Goal: Information Seeking & Learning: Understand process/instructions

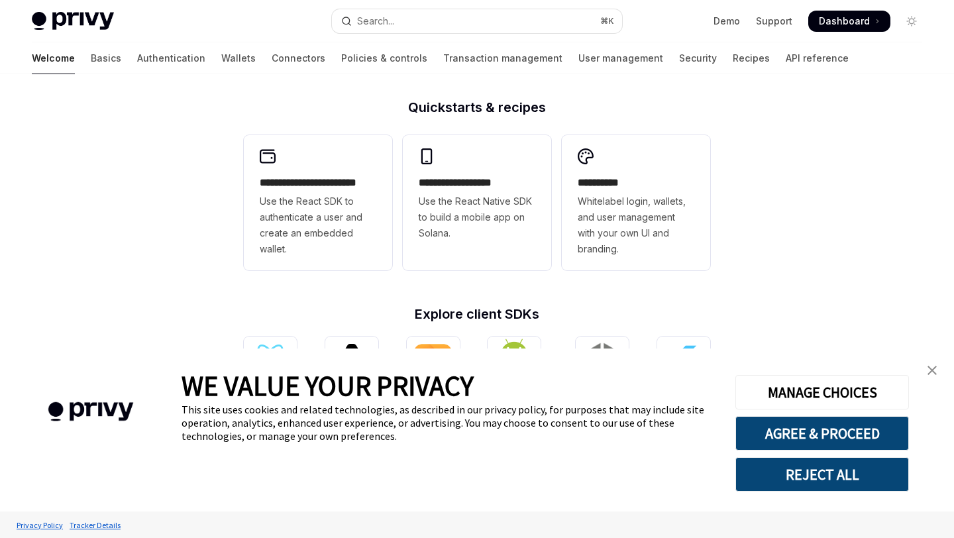
scroll to position [315, 0]
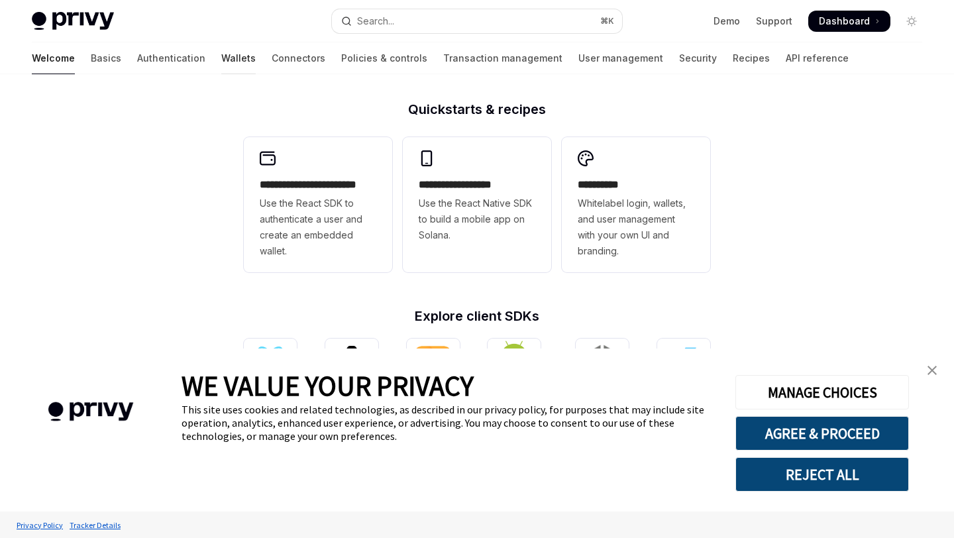
click at [221, 54] on link "Wallets" at bounding box center [238, 58] width 34 height 32
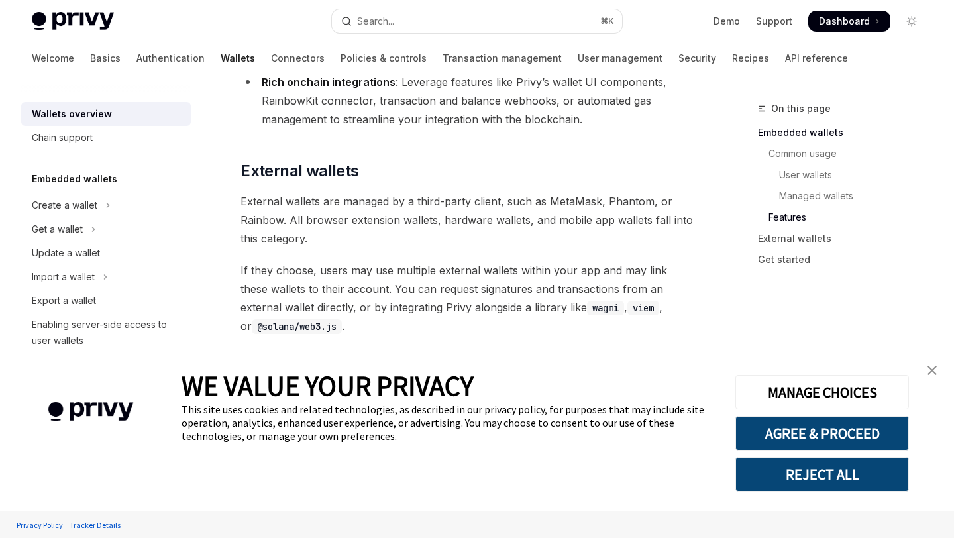
scroll to position [1936, 0]
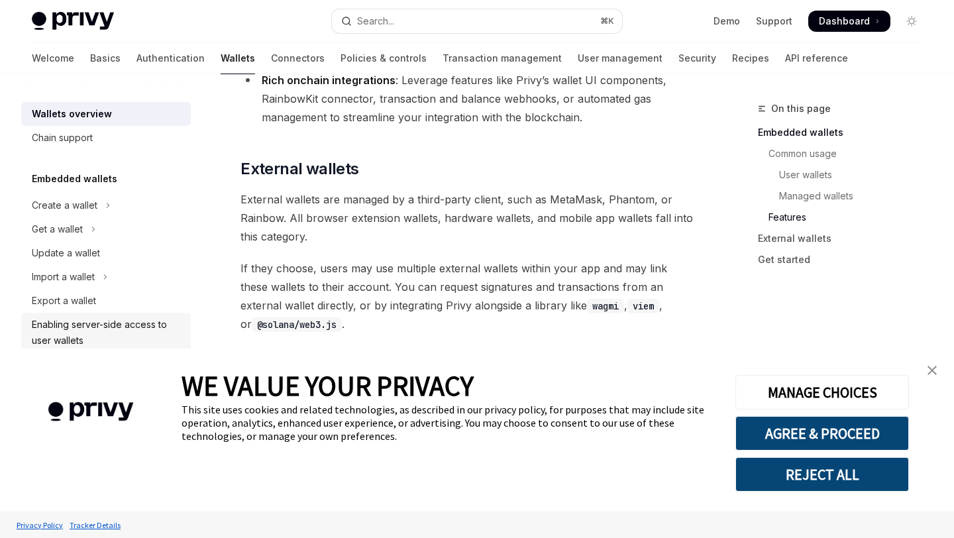
click at [118, 337] on div "Enabling server-side access to user wallets" at bounding box center [107, 333] width 151 height 32
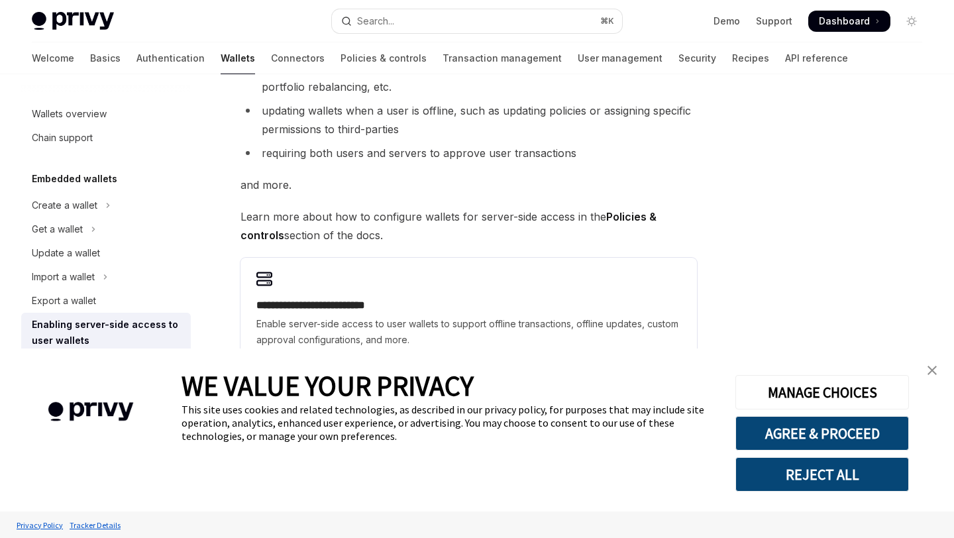
scroll to position [270, 0]
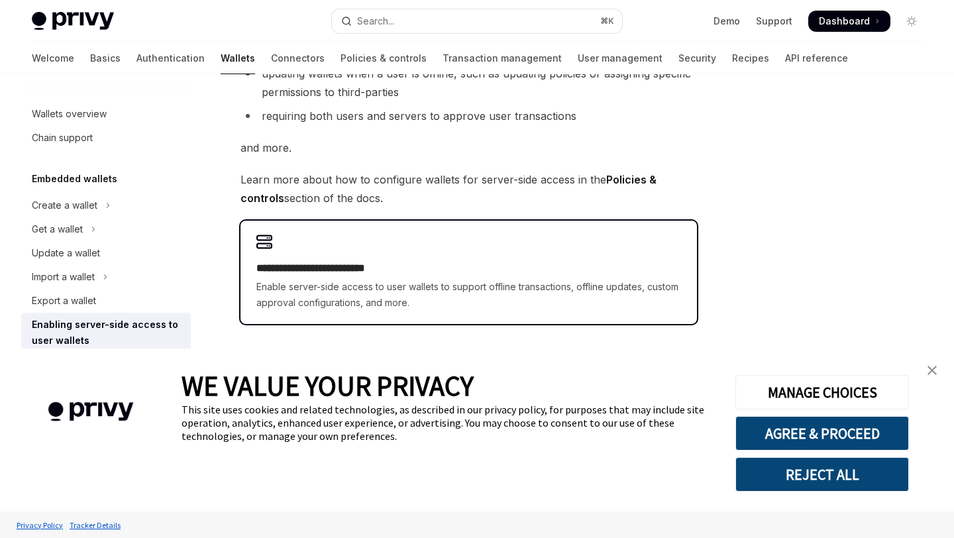
click at [461, 266] on h2 "**********" at bounding box center [468, 268] width 425 height 16
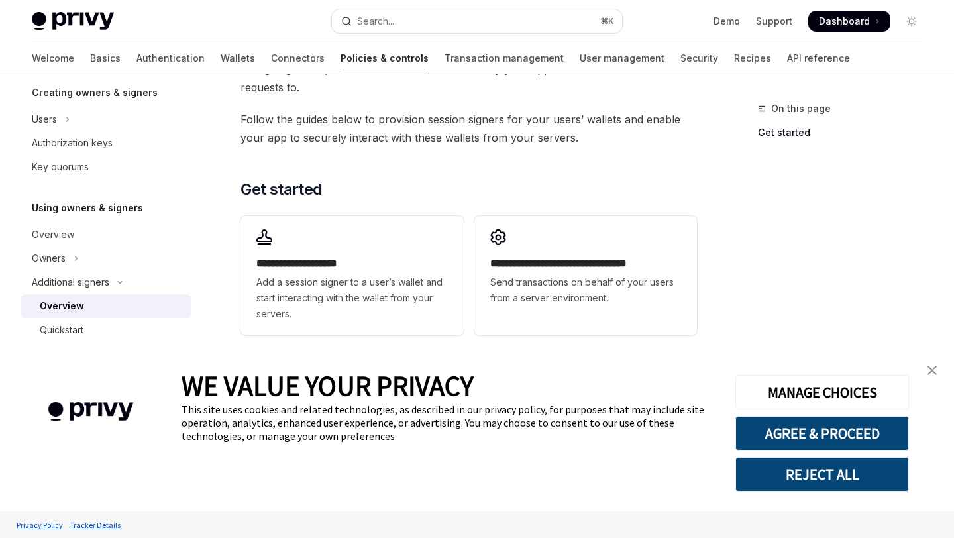
scroll to position [360, 0]
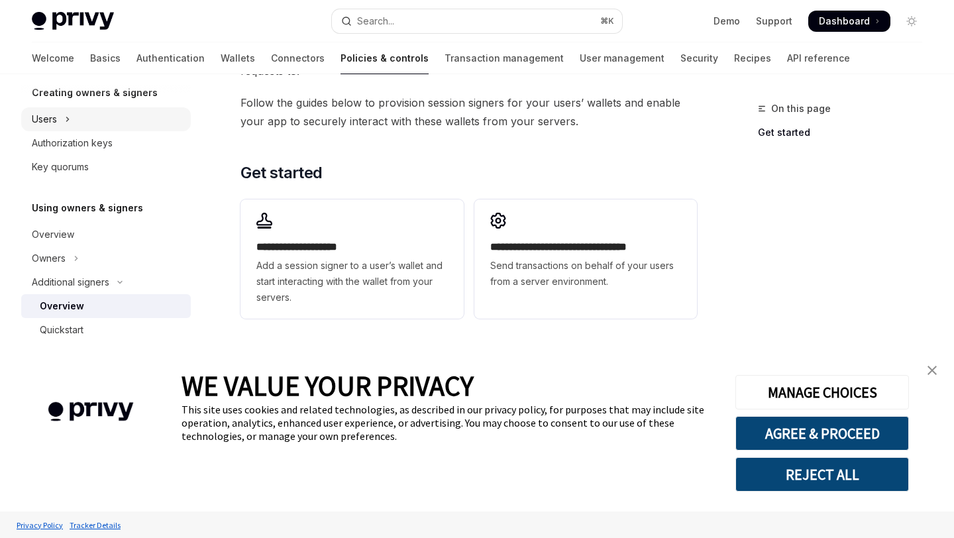
click at [114, 125] on button "Users" at bounding box center [106, 119] width 170 height 24
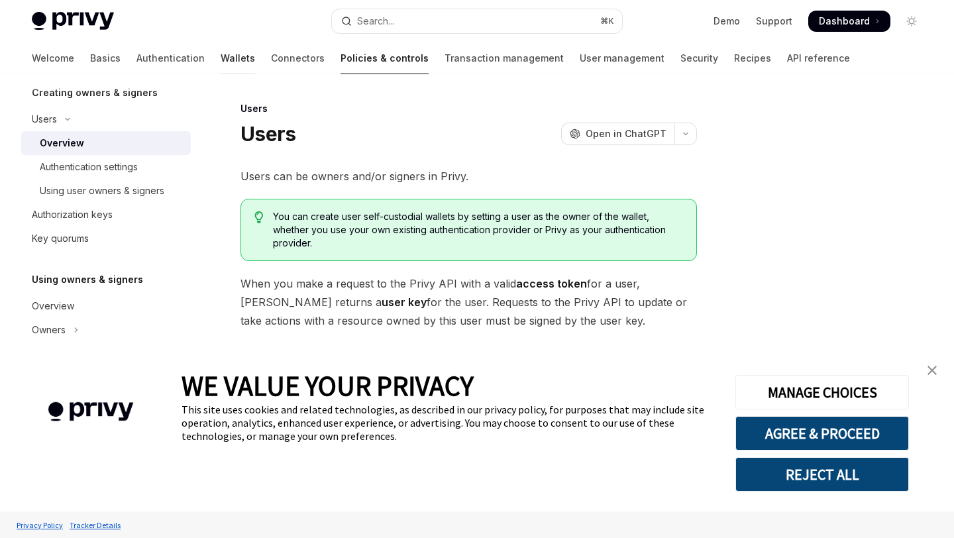
click at [221, 58] on link "Wallets" at bounding box center [238, 58] width 34 height 32
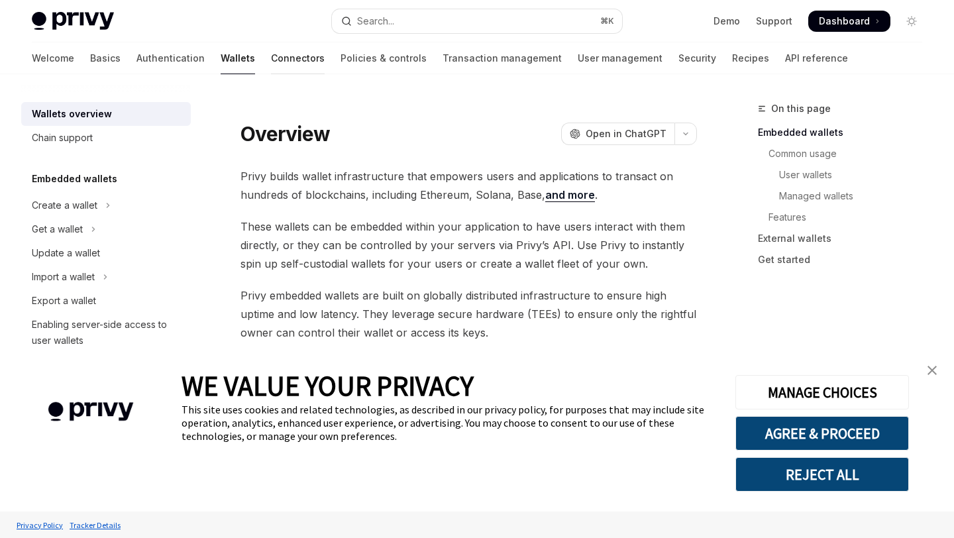
click at [271, 55] on link "Connectors" at bounding box center [298, 58] width 54 height 32
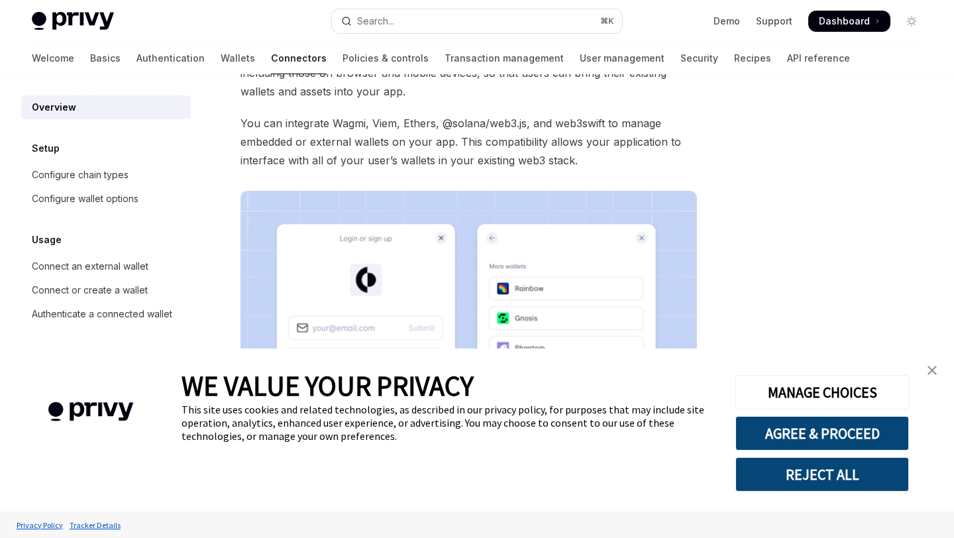
scroll to position [313, 0]
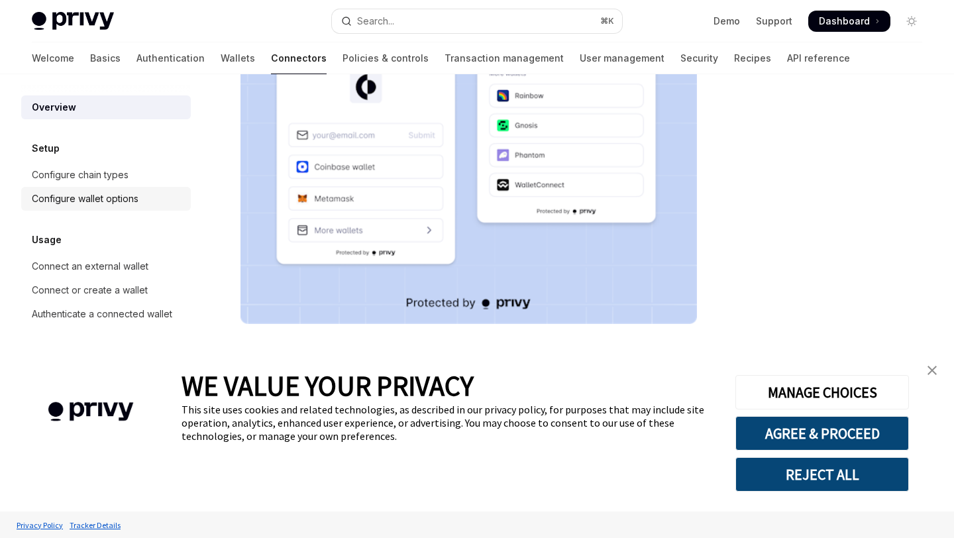
click at [105, 207] on link "Configure wallet options" at bounding box center [106, 199] width 170 height 24
type textarea "*"
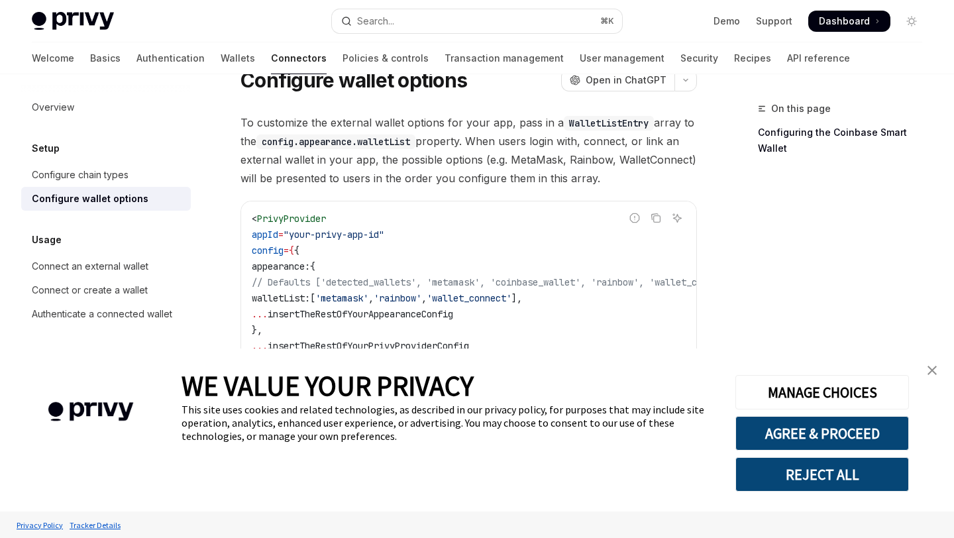
scroll to position [56, 0]
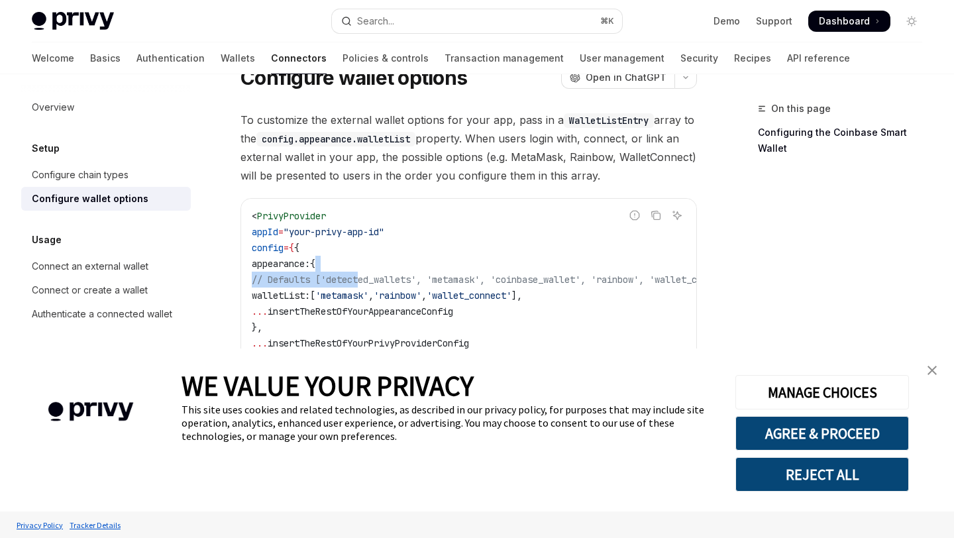
drag, startPoint x: 362, startPoint y: 281, endPoint x: 631, endPoint y: 268, distance: 268.6
click at [631, 268] on code "< PrivyProvider appId = "your-privy-app-id" config = { { appearance: { // Defau…" at bounding box center [511, 311] width 519 height 207
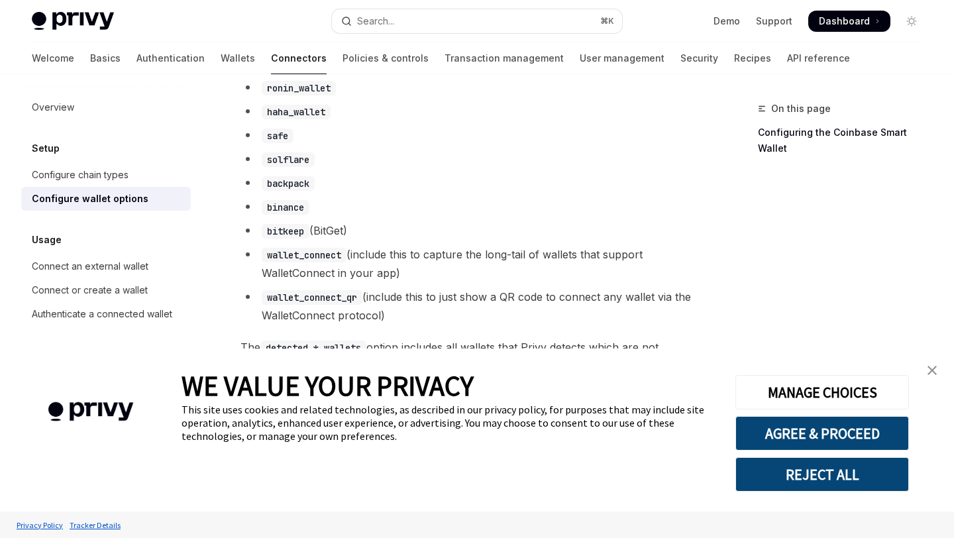
scroll to position [1080, 0]
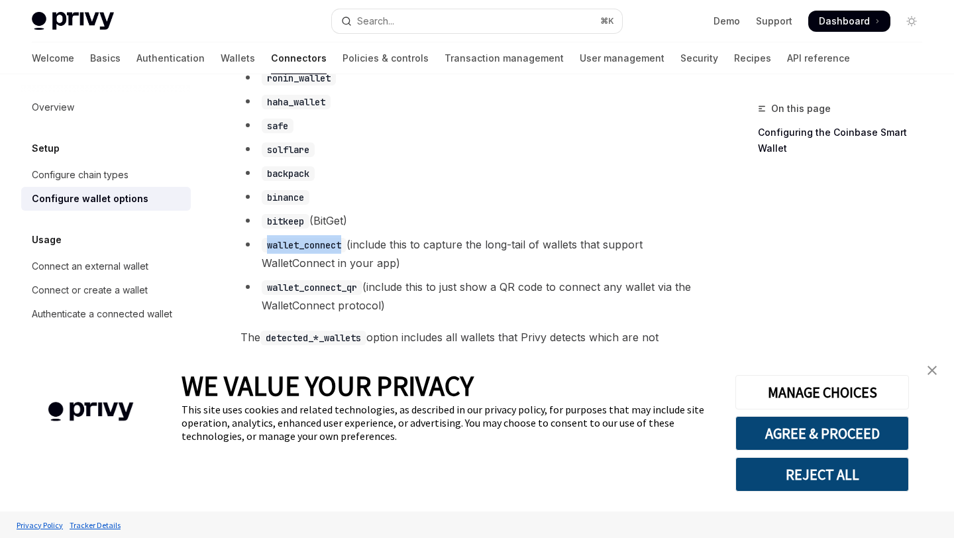
drag, startPoint x: 344, startPoint y: 256, endPoint x: 268, endPoint y: 255, distance: 75.5
click at [268, 252] on code "wallet_connect" at bounding box center [304, 245] width 85 height 15
copy code "wallet_connect"
drag, startPoint x: 359, startPoint y: 300, endPoint x: 270, endPoint y: 305, distance: 88.9
click at [269, 305] on li "wallet_connect_qr (include this to just show a QR code to connect any wallet vi…" at bounding box center [468, 296] width 456 height 37
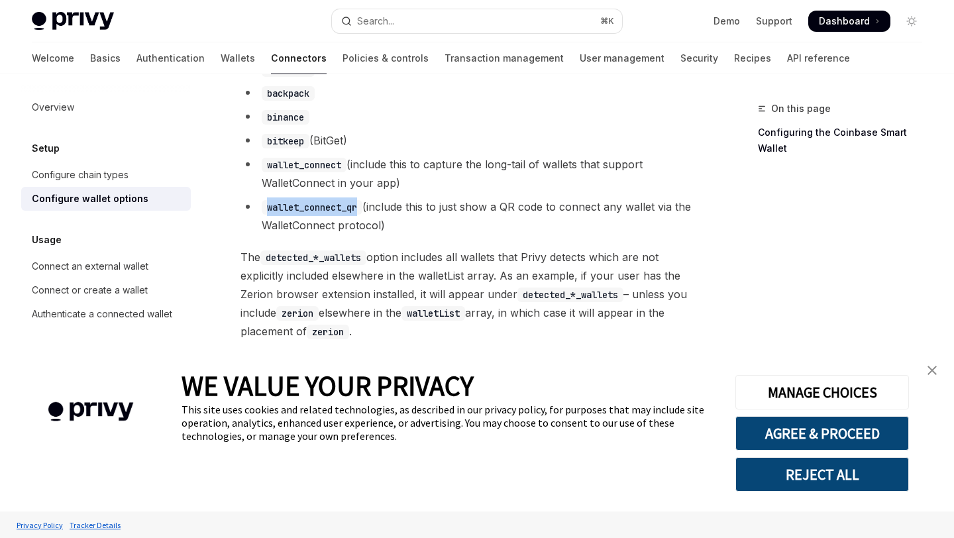
scroll to position [1163, 0]
click at [342, 170] on code "wallet_connect" at bounding box center [304, 163] width 85 height 15
drag, startPoint x: 362, startPoint y: 212, endPoint x: 268, endPoint y: 205, distance: 93.6
click at [268, 205] on li "wallet_connect_qr (include this to just show a QR code to connect any wallet vi…" at bounding box center [468, 213] width 456 height 37
copy code "wallet_connect_qr"
